Goal: Find specific page/section: Find specific page/section

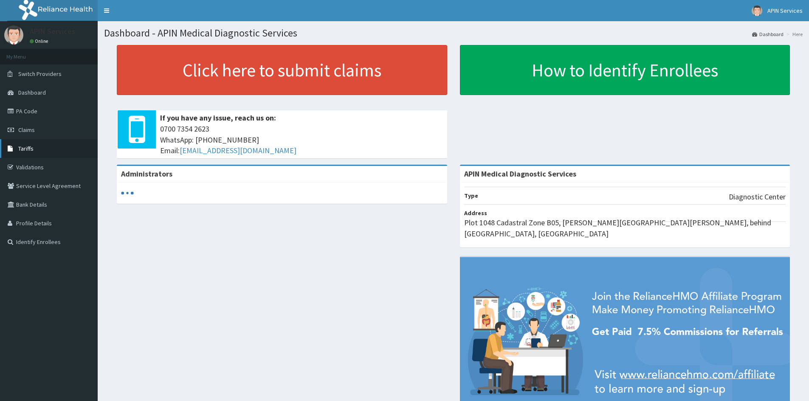
click at [25, 148] on span "Tariffs" at bounding box center [25, 149] width 15 height 8
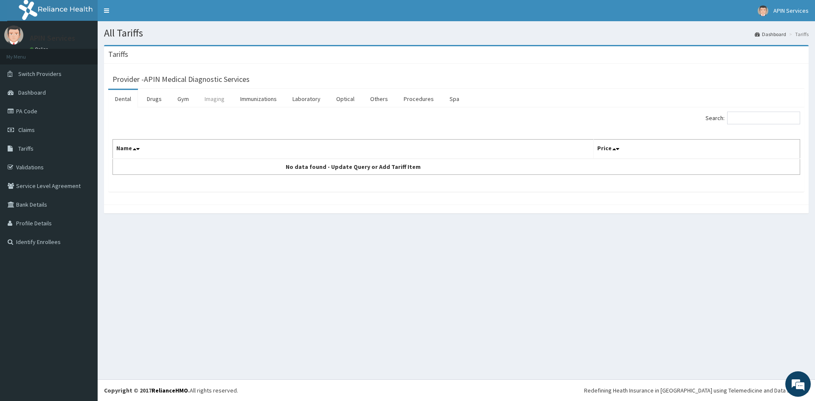
click at [211, 101] on link "Imaging" at bounding box center [215, 99] width 34 height 18
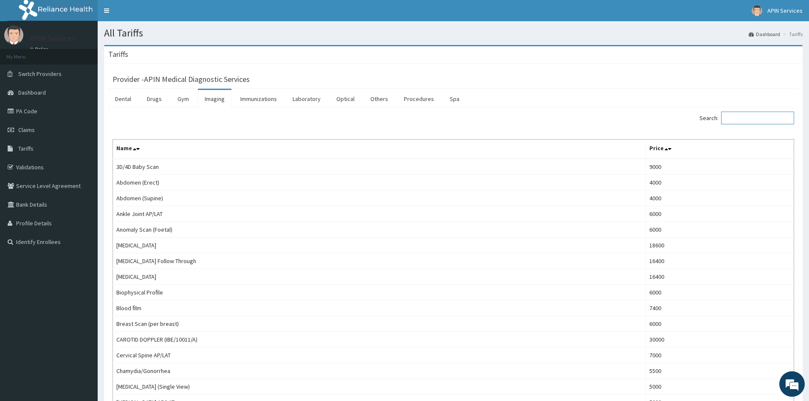
click at [751, 117] on input "Search:" at bounding box center [757, 118] width 73 height 13
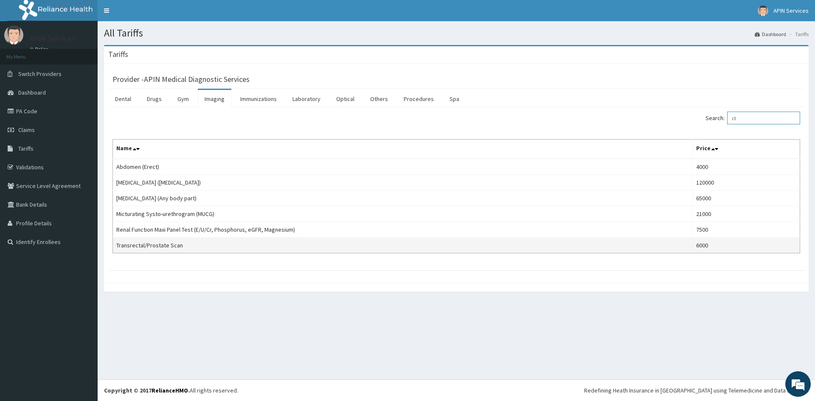
type input "ct"
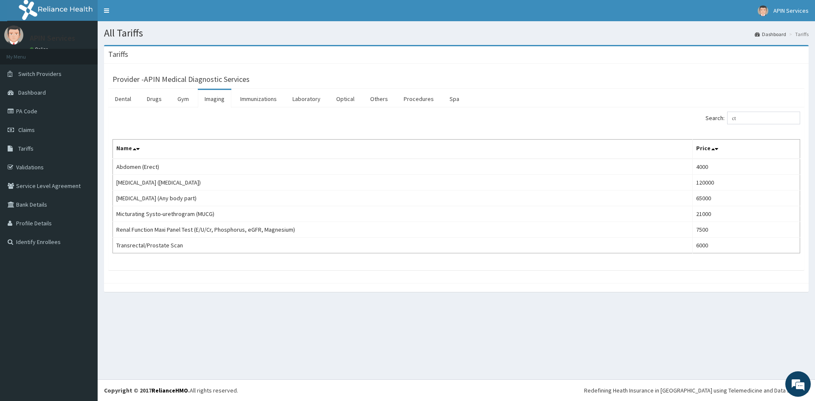
click at [462, 29] on h1 "All Tariffs" at bounding box center [456, 33] width 705 height 11
click at [26, 111] on link "PA Code" at bounding box center [49, 111] width 98 height 19
